Goal: Information Seeking & Learning: Learn about a topic

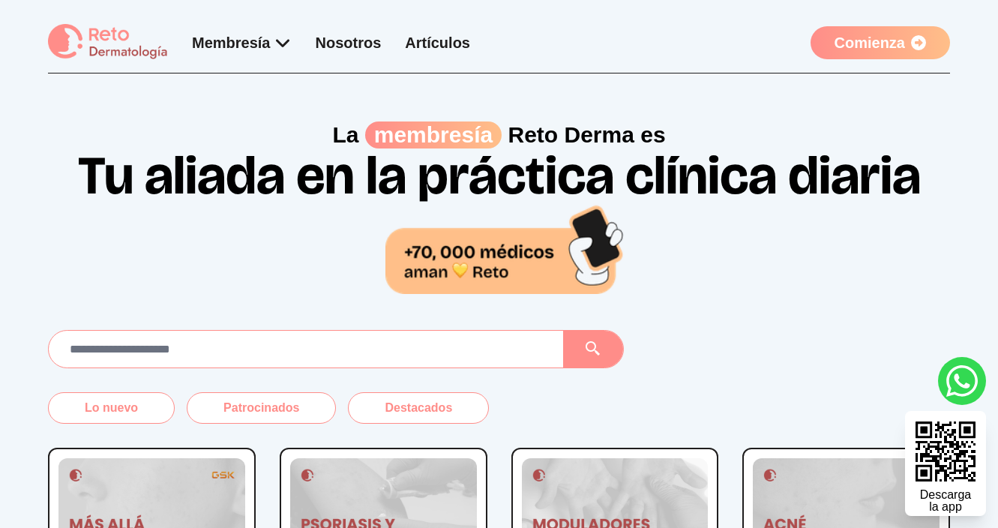
click at [418, 37] on link "Artículos" at bounding box center [437, 42] width 65 height 16
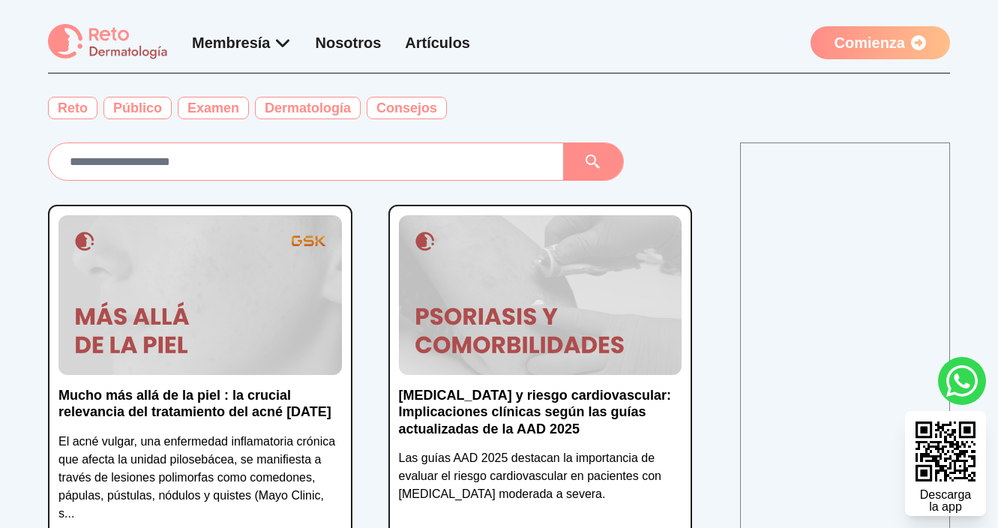
click at [188, 405] on p "Mucho más allá de la piel : la crucial relevancia del tratamiento del acné [DAT…" at bounding box center [199, 404] width 283 height 34
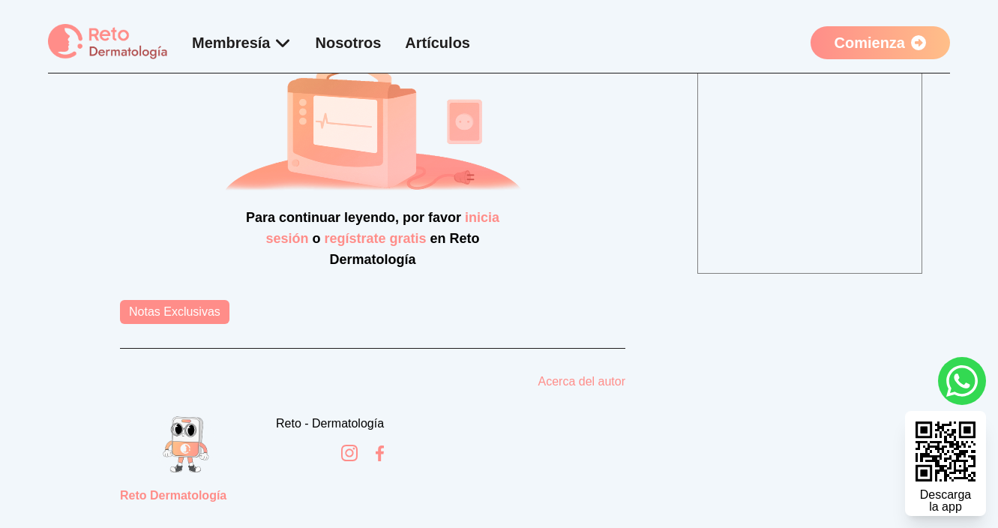
scroll to position [684, 0]
